Goal: Information Seeking & Learning: Learn about a topic

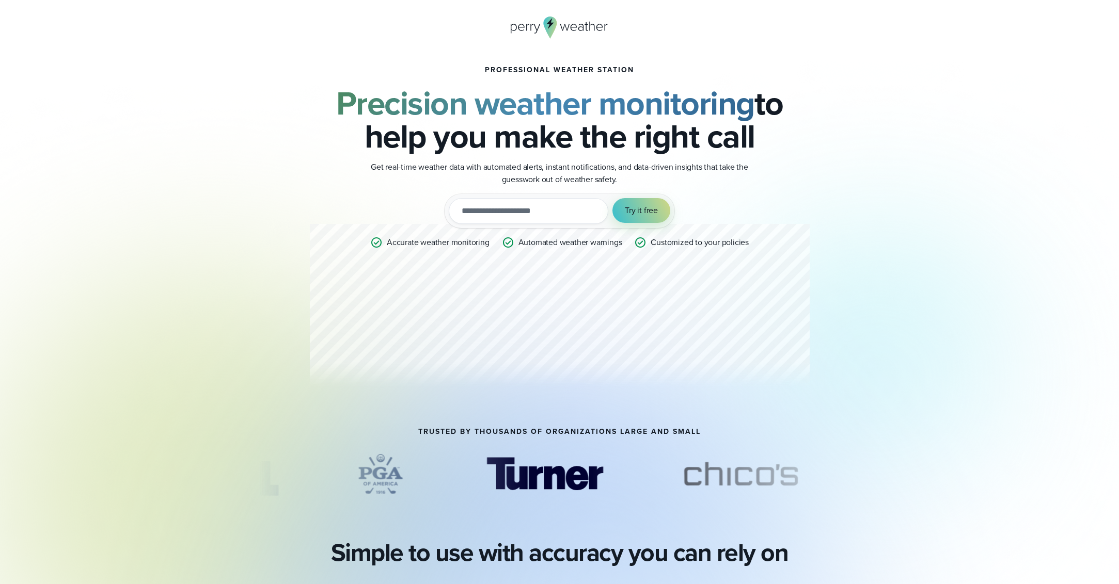
click at [474, 210] on input "email" at bounding box center [529, 211] width 160 height 26
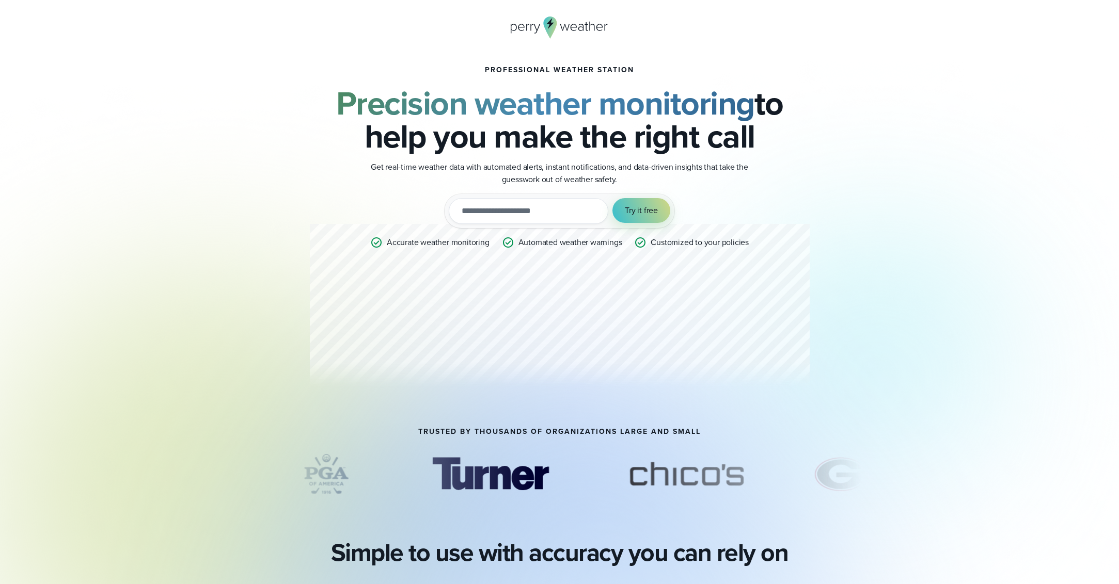
click at [294, 194] on div "Professional Weather Station Precision weather monitoring to help you make the …" at bounding box center [559, 230] width 603 height 395
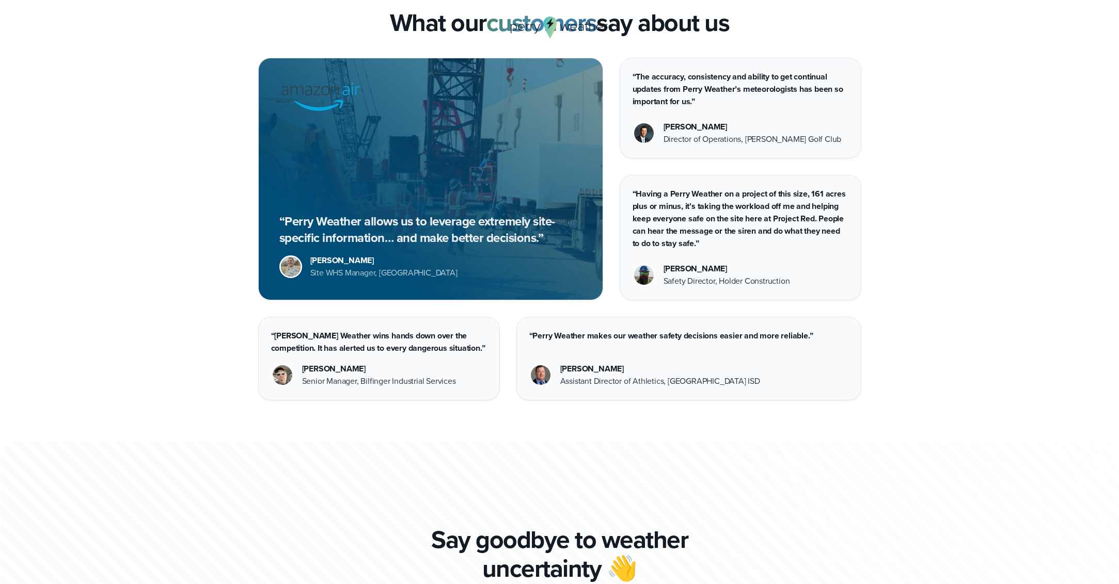
scroll to position [2785, 0]
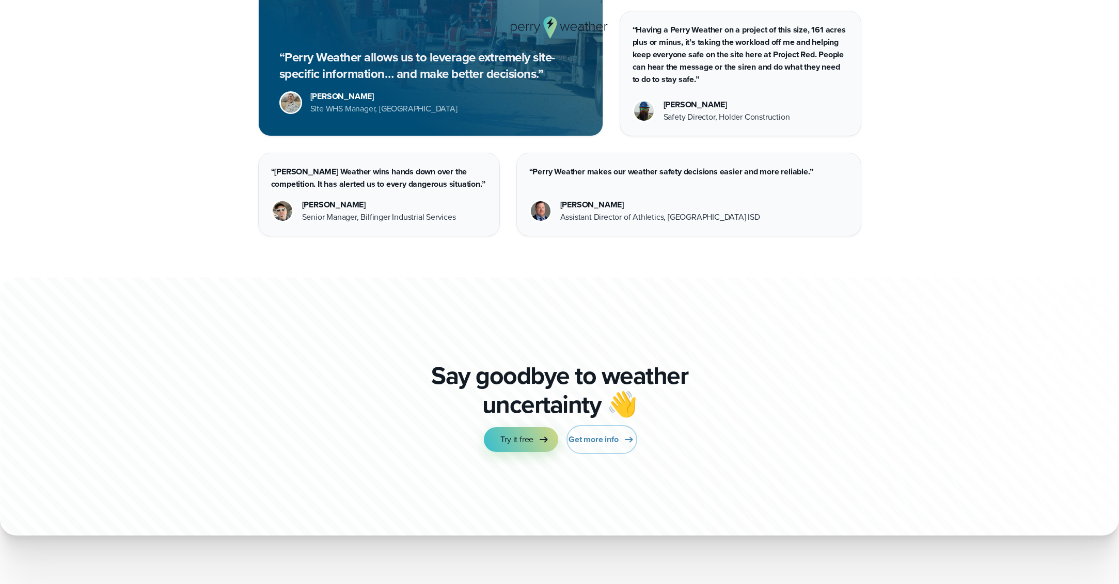
click at [595, 438] on span "Get more info" at bounding box center [593, 440] width 50 height 12
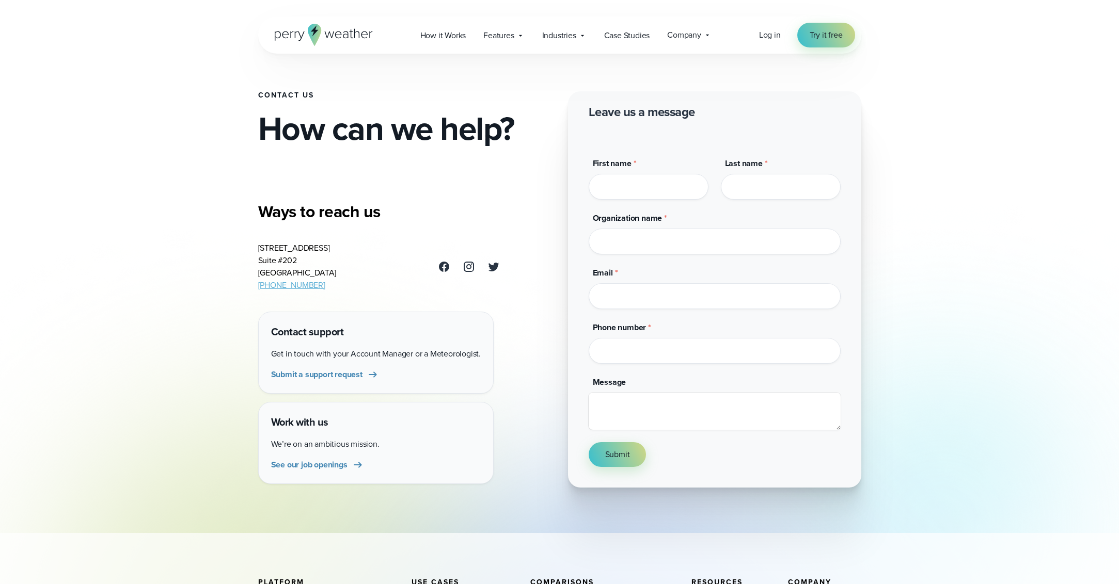
scroll to position [13, 0]
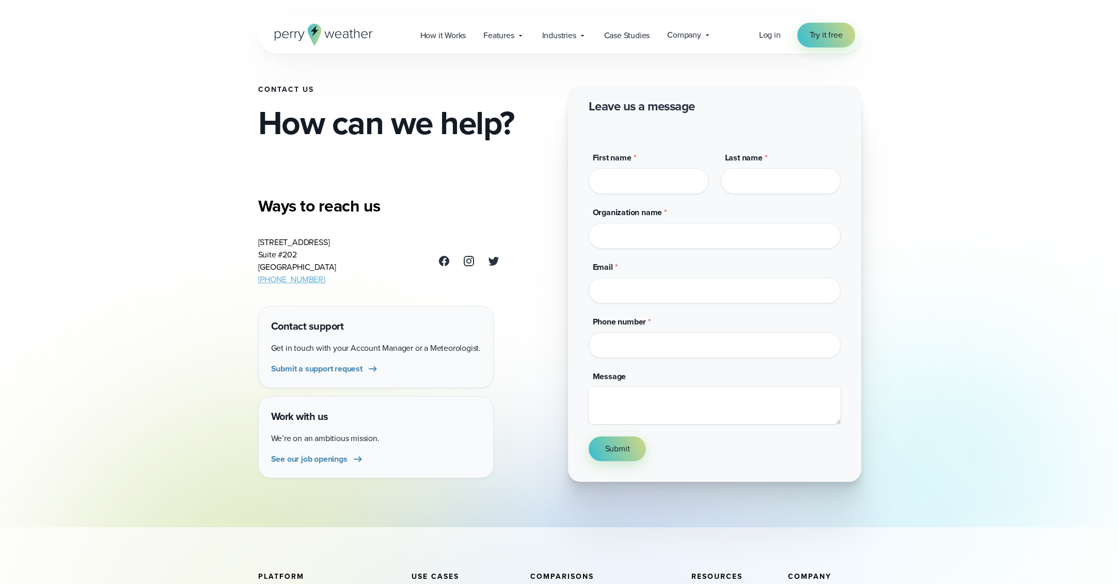
click at [523, 35] on icon at bounding box center [520, 35] width 8 height 8
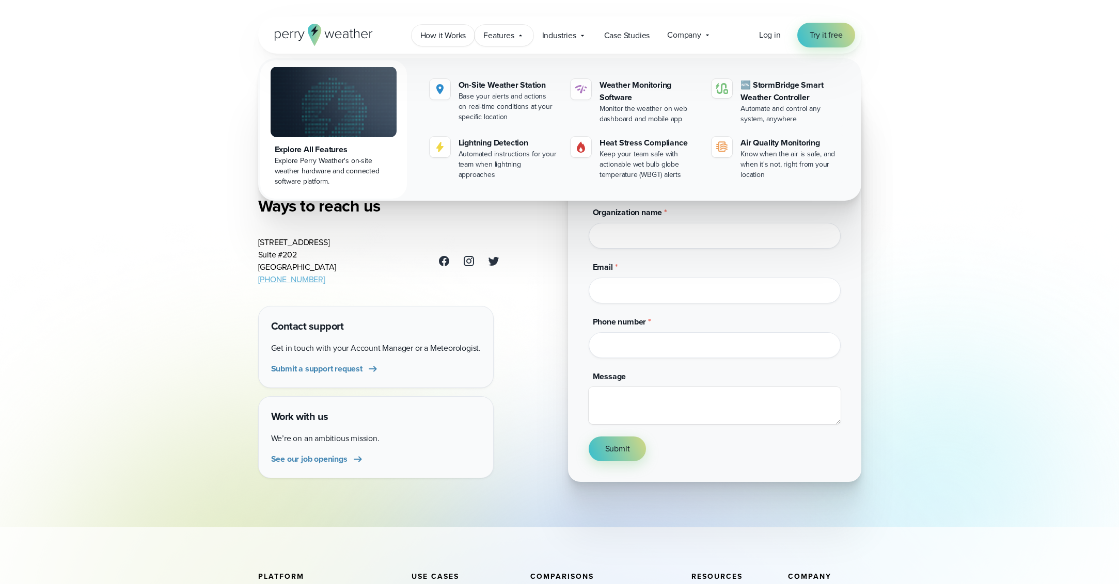
drag, startPoint x: 0, startPoint y: 0, endPoint x: 464, endPoint y: 35, distance: 465.5
click at [464, 35] on span "How it Works" at bounding box center [443, 35] width 46 height 12
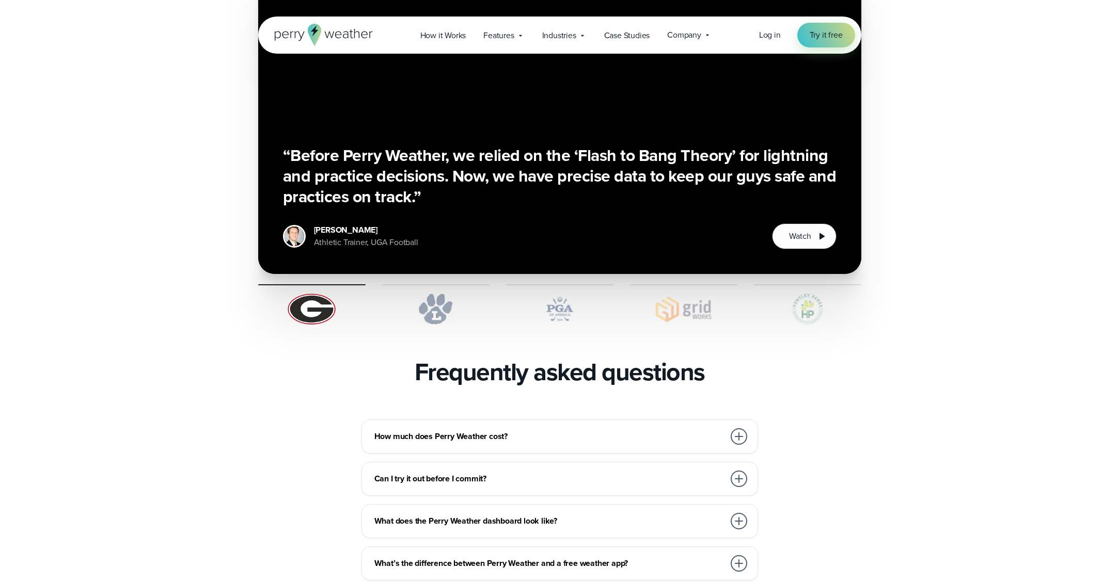
scroll to position [2031, 0]
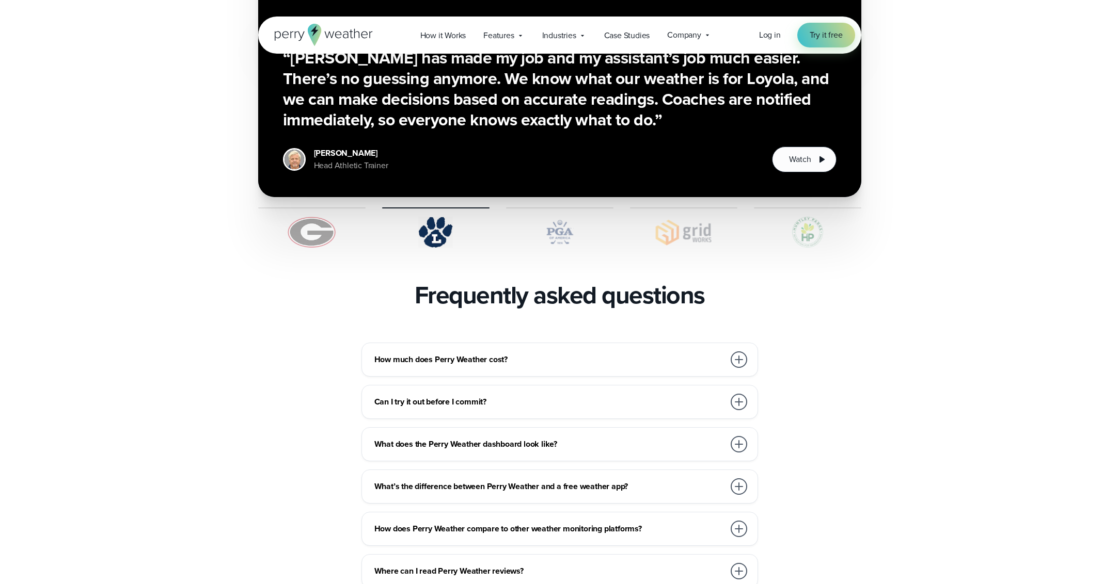
click at [739, 352] on div at bounding box center [739, 360] width 17 height 17
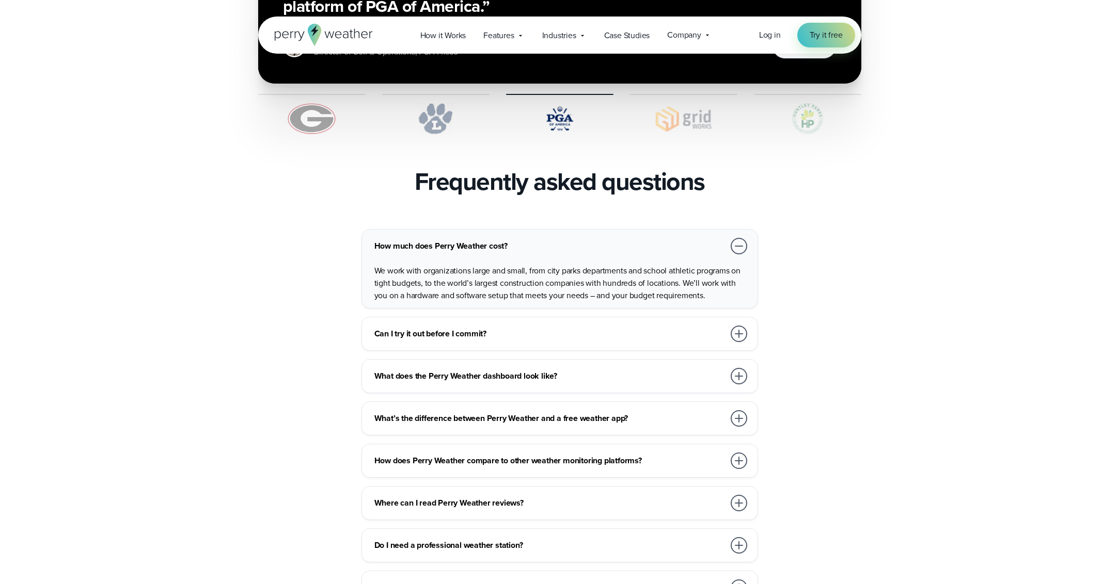
scroll to position [2147, 0]
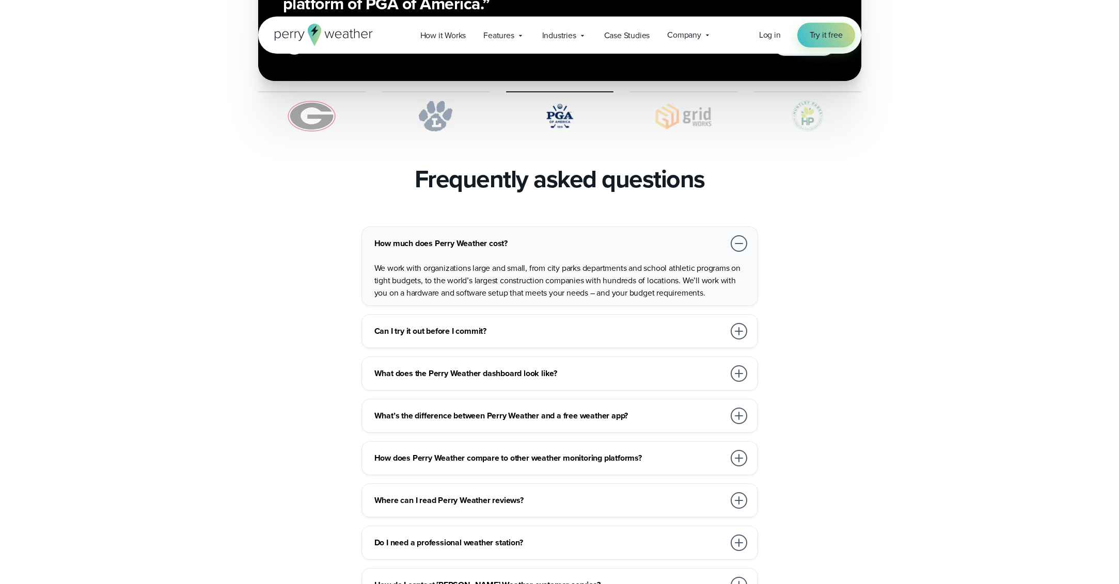
click at [743, 323] on div at bounding box center [739, 331] width 17 height 17
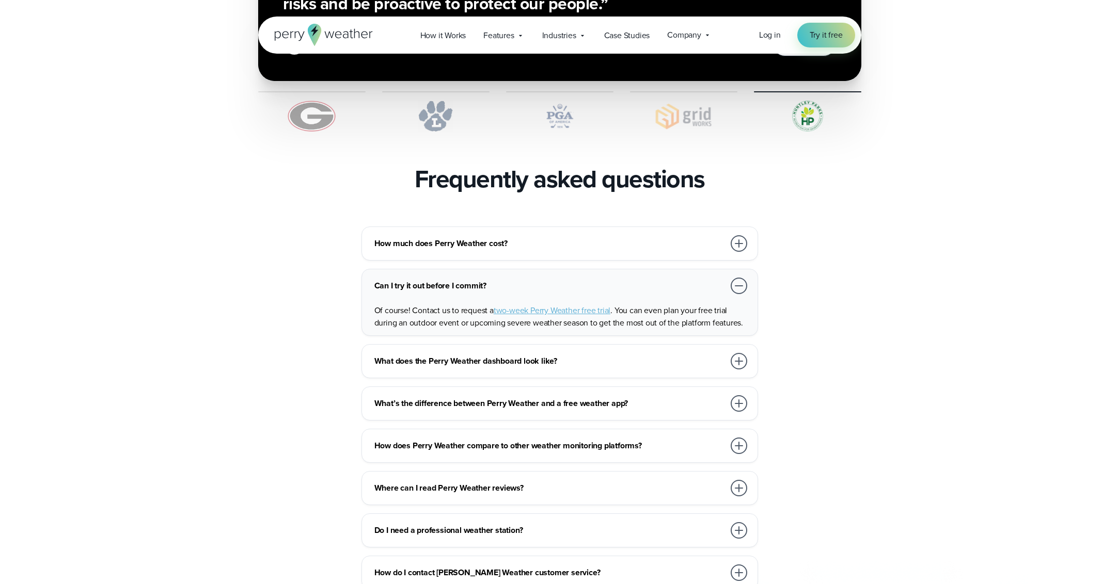
drag, startPoint x: 0, startPoint y: 0, endPoint x: 741, endPoint y: 378, distance: 832.4
click at [741, 395] on div at bounding box center [739, 403] width 17 height 17
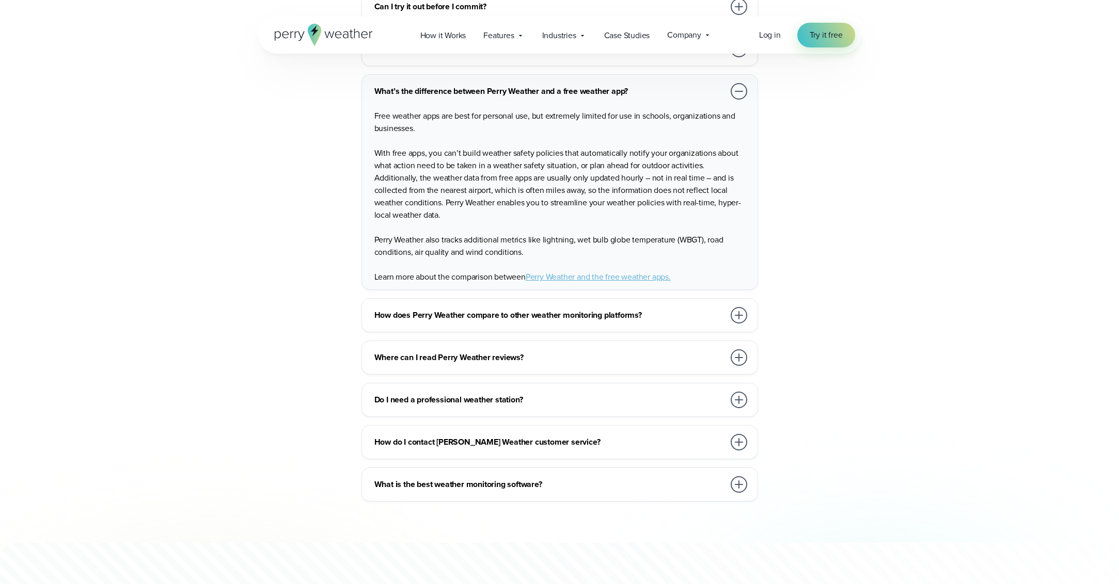
scroll to position [2428, 0]
click at [738, 306] on div at bounding box center [739, 314] width 17 height 17
